Goal: Task Accomplishment & Management: Use online tool/utility

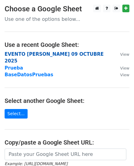
click at [26, 53] on strong "EVENTO ERASMO 09 OCTUBRE 2025" at bounding box center [54, 58] width 99 height 13
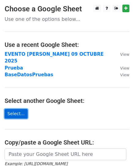
click at [16, 109] on link "Select..." at bounding box center [16, 114] width 23 height 10
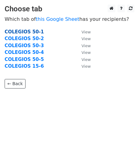
click at [30, 31] on strong "COLEGIOS 50-1" at bounding box center [24, 32] width 39 height 6
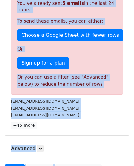
scroll to position [162, 0]
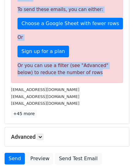
drag, startPoint x: 18, startPoint y: 53, endPoint x: 85, endPoint y: 63, distance: 68.4
click at [85, 63] on div "Sorry, you don't have enough daily email credits to send these emails. Your cur…" at bounding box center [67, 18] width 112 height 129
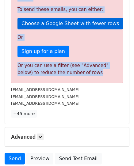
copy div "Sorry, you don't have enough daily email credits to send these emails. Your cur…"
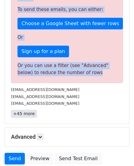
click at [21, 110] on link "+45 more" at bounding box center [24, 114] width 26 height 8
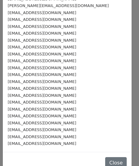
scroll to position [221, 0]
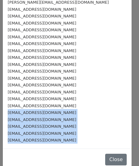
drag, startPoint x: 8, startPoint y: 106, endPoint x: 51, endPoint y: 142, distance: 56.0
copy form "semillasdelsaber@hotmail.com epezoraidatrujillo@hotmail.com ceimalscorazon@yaho…"
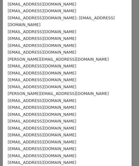
scroll to position [37, 0]
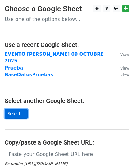
click at [11, 109] on link "Select..." at bounding box center [16, 114] width 23 height 10
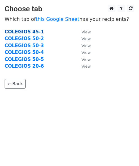
click at [32, 30] on strong "COLEGIOS 45-1" at bounding box center [24, 32] width 39 height 6
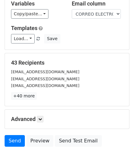
scroll to position [11, 0]
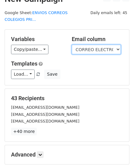
click at [119, 45] on select "N° INSTITUCIÓN EDUCATIVA SECTOR CORREO ELECTRÓNICO RECTOR" at bounding box center [96, 50] width 49 height 10
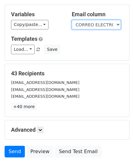
scroll to position [72, 0]
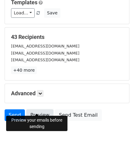
click at [31, 110] on link "Preview" at bounding box center [39, 116] width 27 height 12
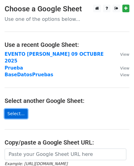
click at [16, 109] on link "Select..." at bounding box center [16, 114] width 23 height 10
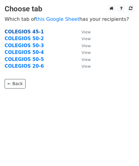
click at [20, 33] on strong "COLEGIOS 45-1" at bounding box center [24, 32] width 39 height 6
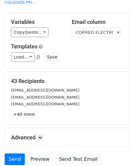
scroll to position [72, 0]
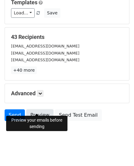
click at [33, 110] on link "Preview" at bounding box center [39, 116] width 27 height 12
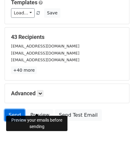
click at [13, 110] on link "Send" at bounding box center [15, 116] width 20 height 12
